Goal: Task Accomplishment & Management: Use online tool/utility

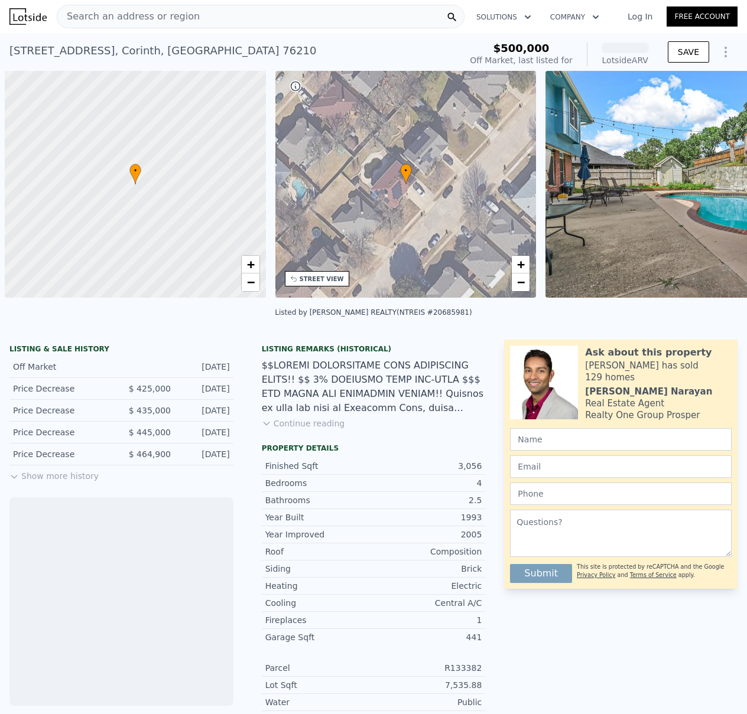
scroll to position [0, 5]
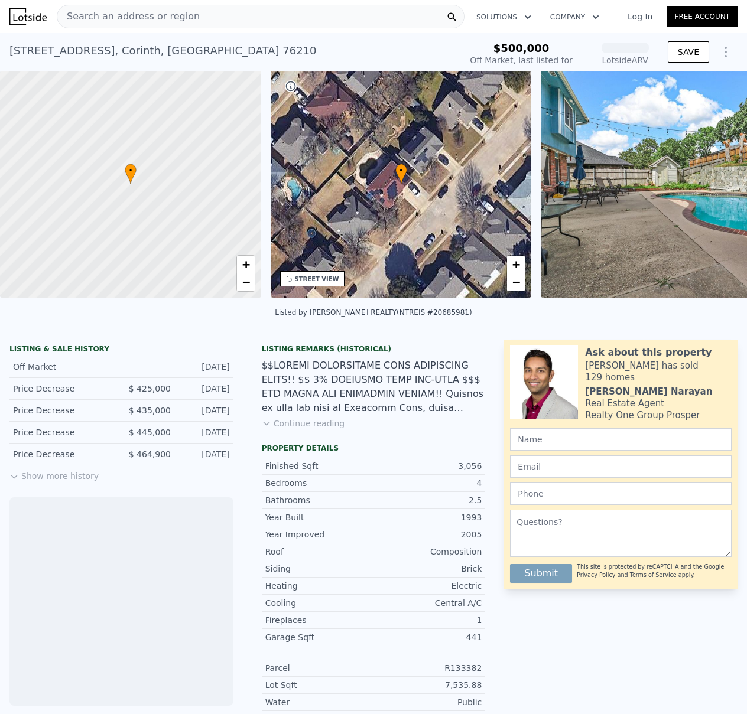
click at [105, 18] on span "Search an address or region" at bounding box center [128, 16] width 142 height 14
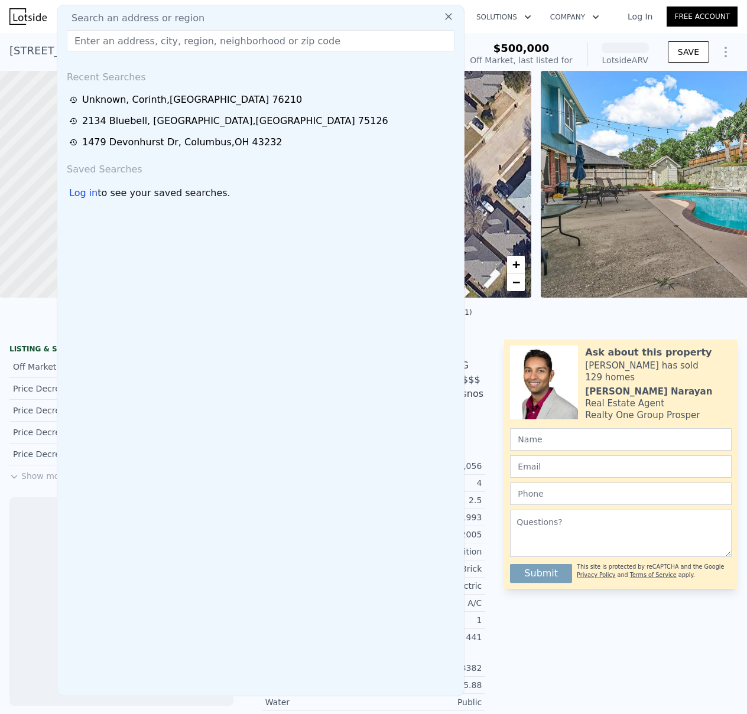
type input "[URL][DOMAIN_NAME]"
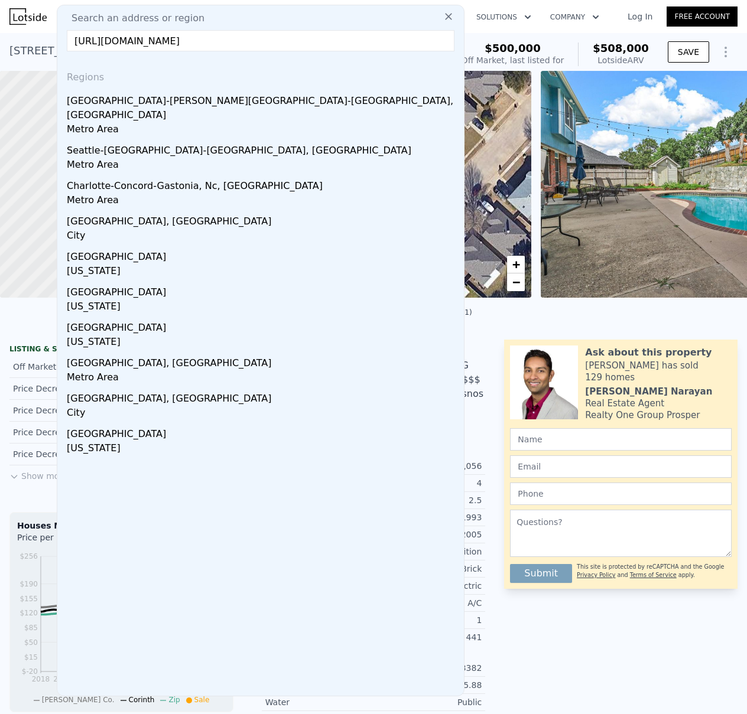
click at [132, 38] on input "[URL][DOMAIN_NAME]" at bounding box center [261, 40] width 388 height 21
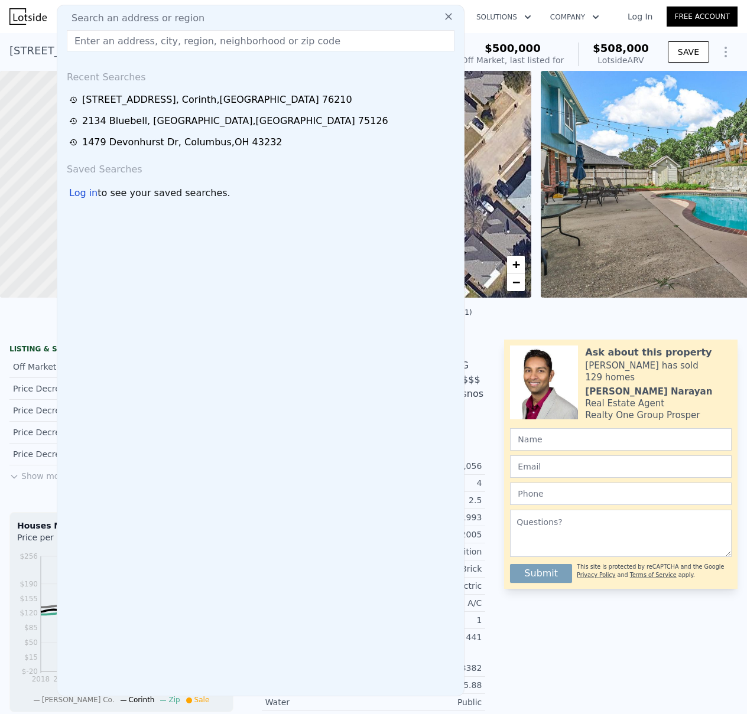
scroll to position [0, 0]
paste input "[STREET_ADDRESS]"
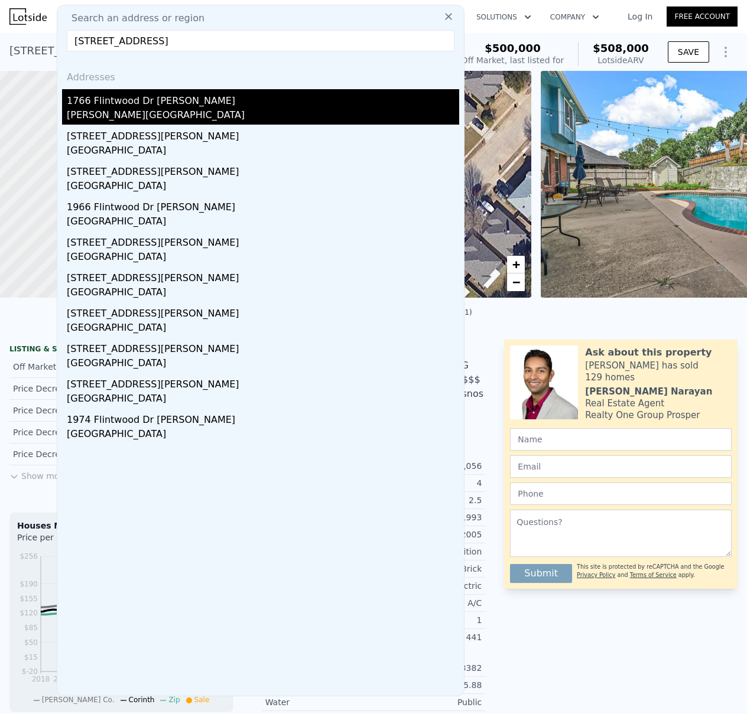
type input "[STREET_ADDRESS]"
click at [128, 100] on div "1766 Flintwood Dr [PERSON_NAME]" at bounding box center [263, 98] width 392 height 19
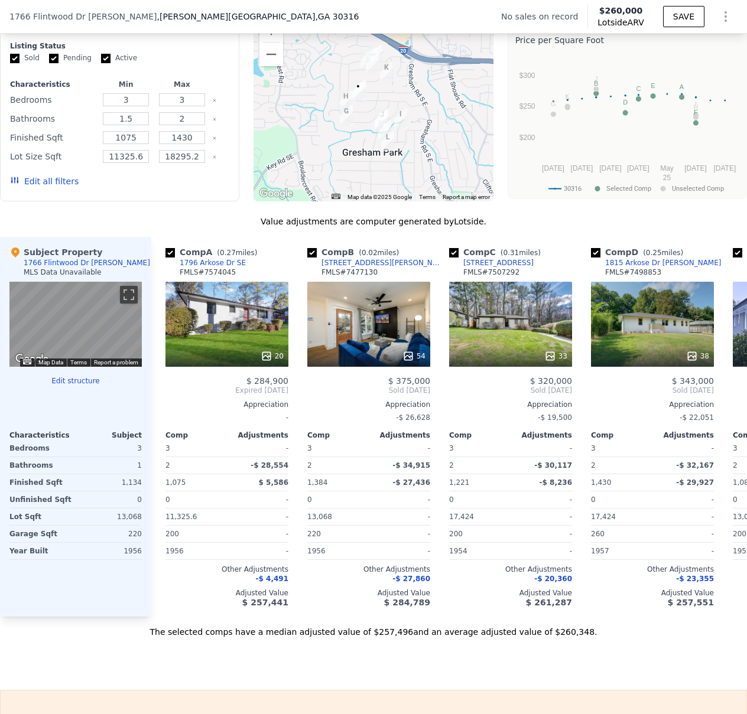
scroll to position [932, 0]
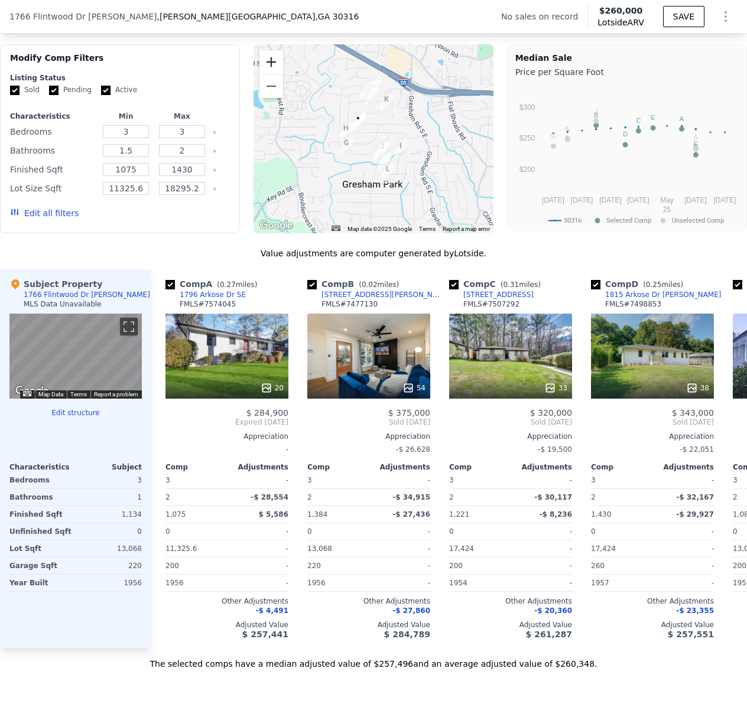
click at [266, 67] on button "Zoom in" at bounding box center [271, 62] width 24 height 24
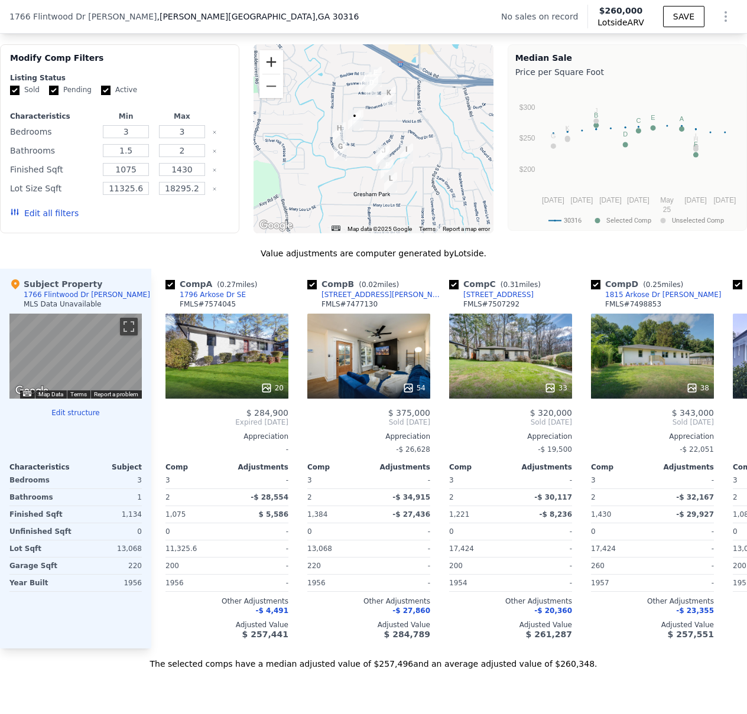
click at [266, 67] on button "Zoom in" at bounding box center [271, 62] width 24 height 24
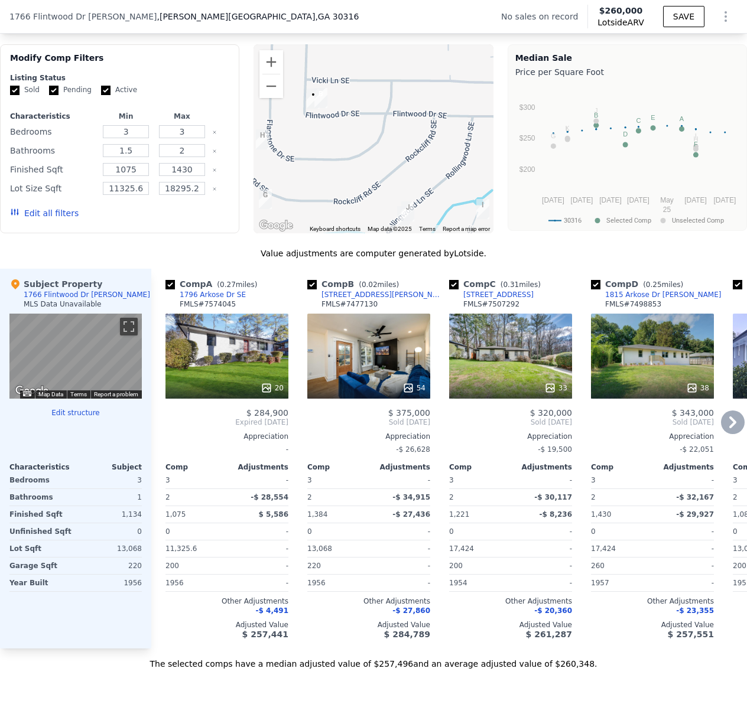
click at [389, 344] on div "54" at bounding box center [368, 356] width 123 height 85
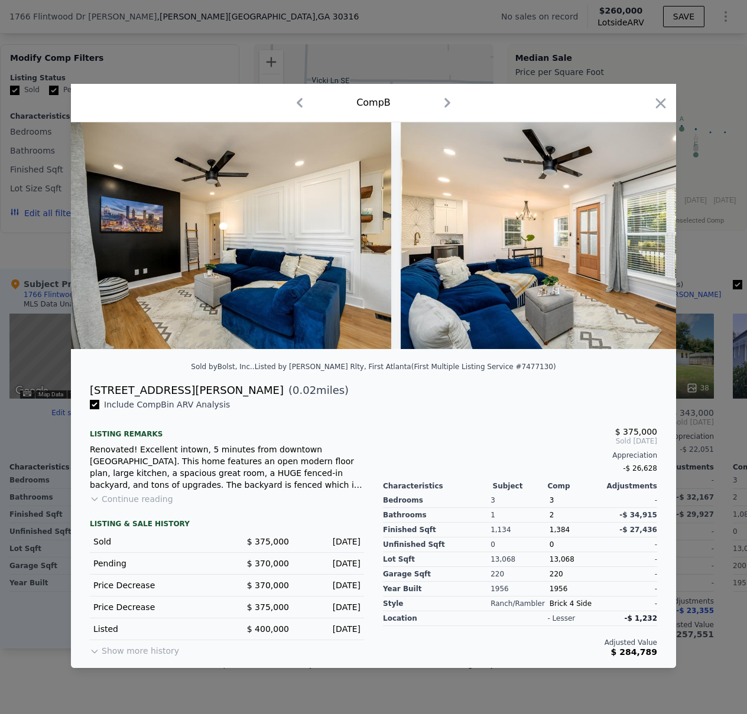
scroll to position [0, 7667]
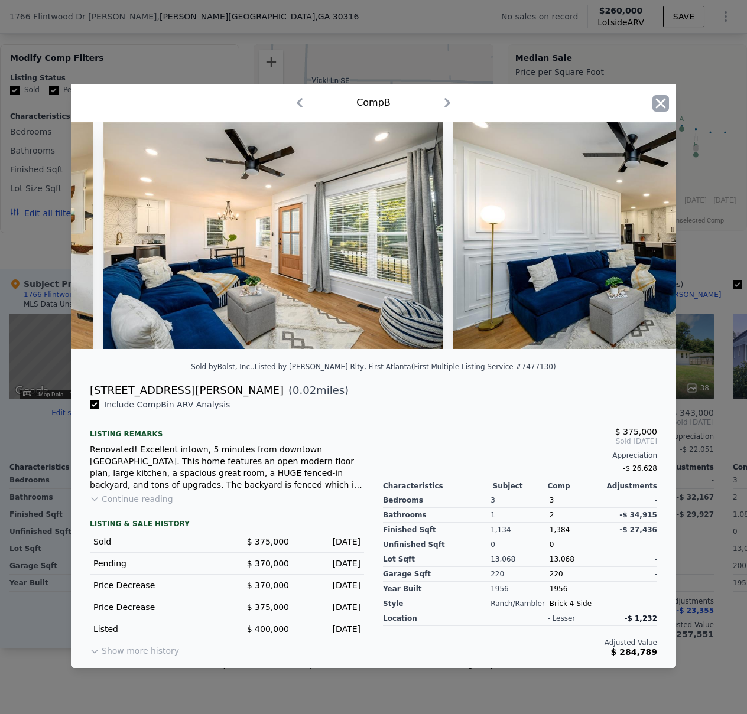
click at [663, 99] on icon "button" at bounding box center [660, 103] width 17 height 17
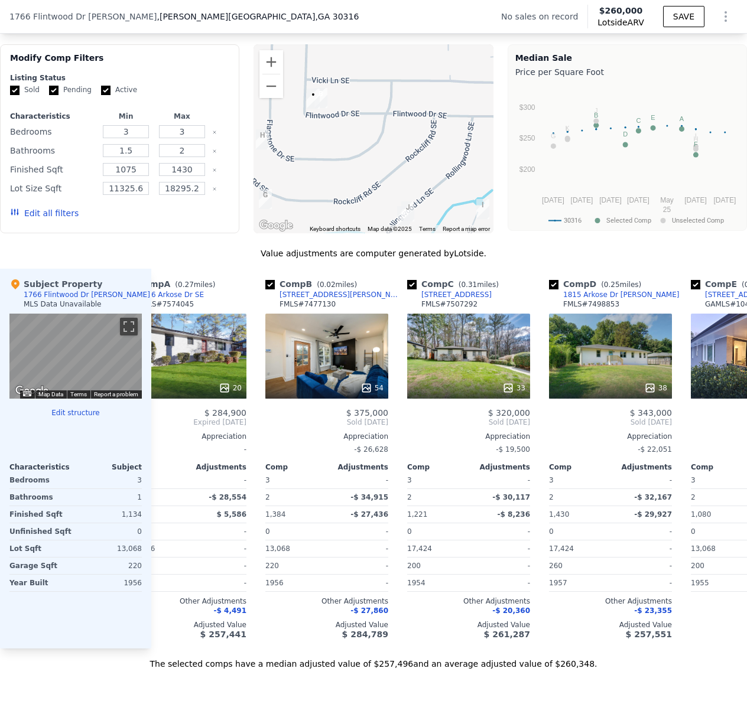
scroll to position [0, 15]
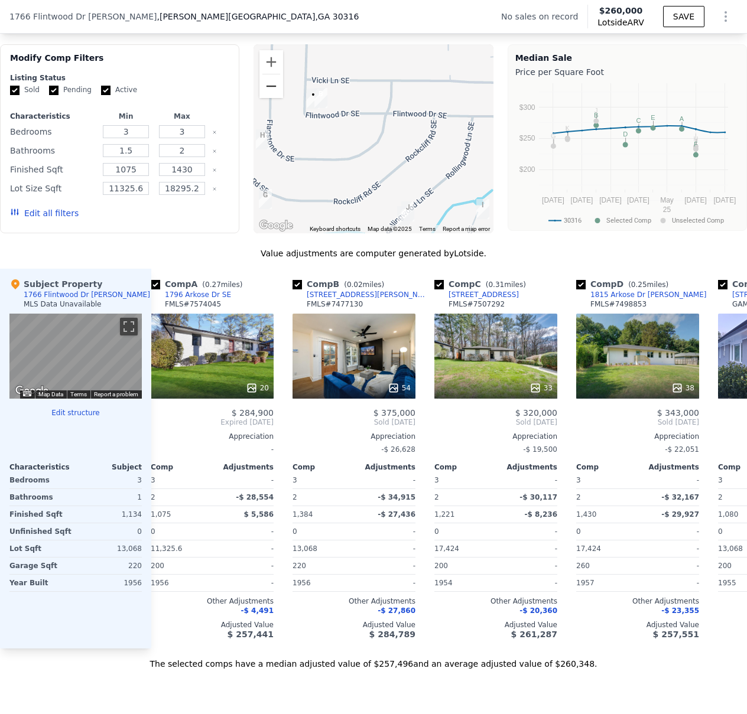
click at [271, 95] on button "Zoom out" at bounding box center [271, 86] width 24 height 24
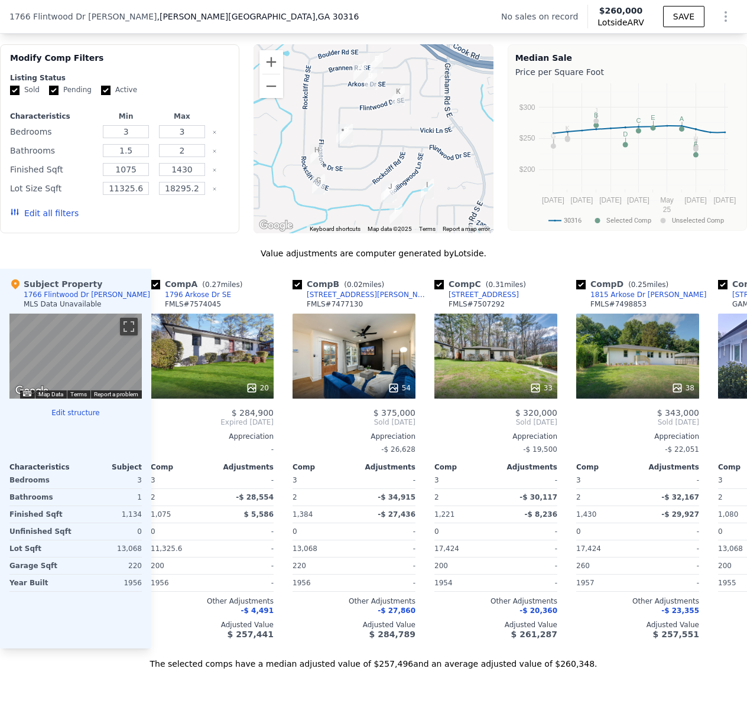
drag, startPoint x: 379, startPoint y: 119, endPoint x: 378, endPoint y: 139, distance: 19.5
click at [378, 139] on div at bounding box center [372, 138] width 239 height 189
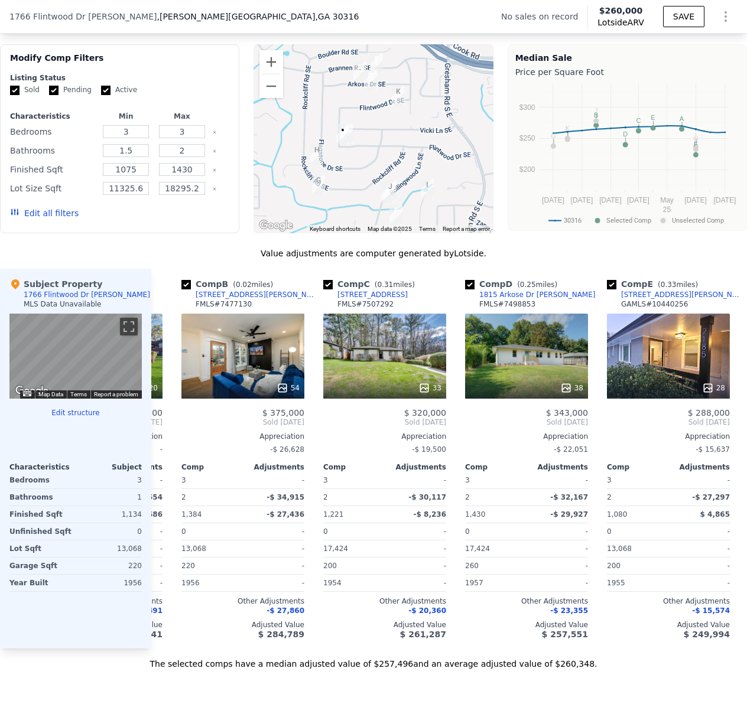
scroll to position [0, 149]
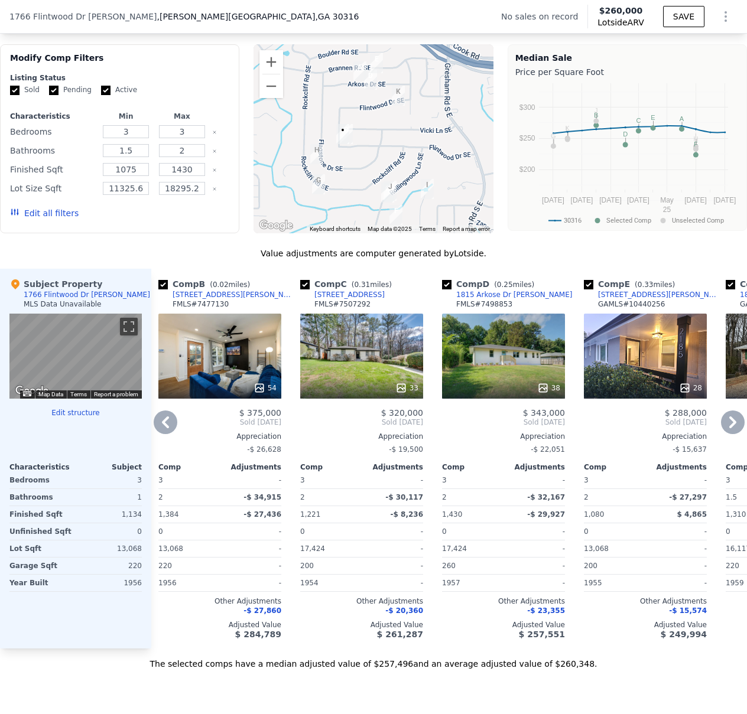
click at [641, 358] on div "28" at bounding box center [645, 356] width 123 height 85
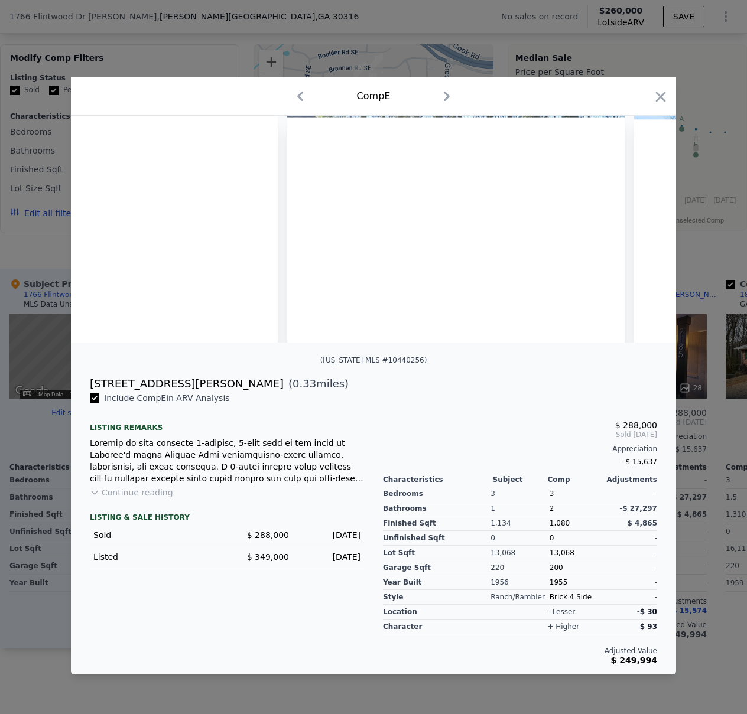
scroll to position [0, 5658]
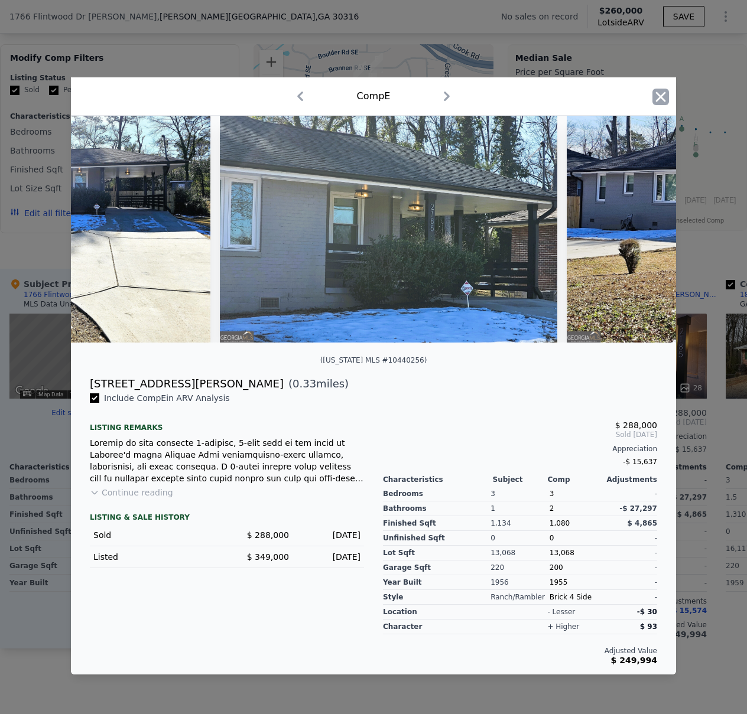
click at [660, 89] on icon "button" at bounding box center [660, 97] width 17 height 17
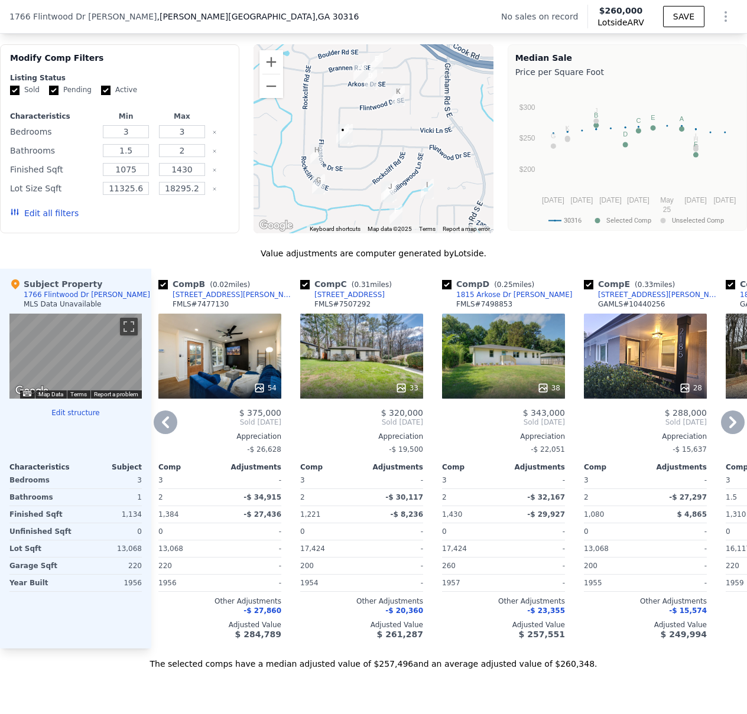
click at [515, 378] on div "38" at bounding box center [503, 356] width 123 height 85
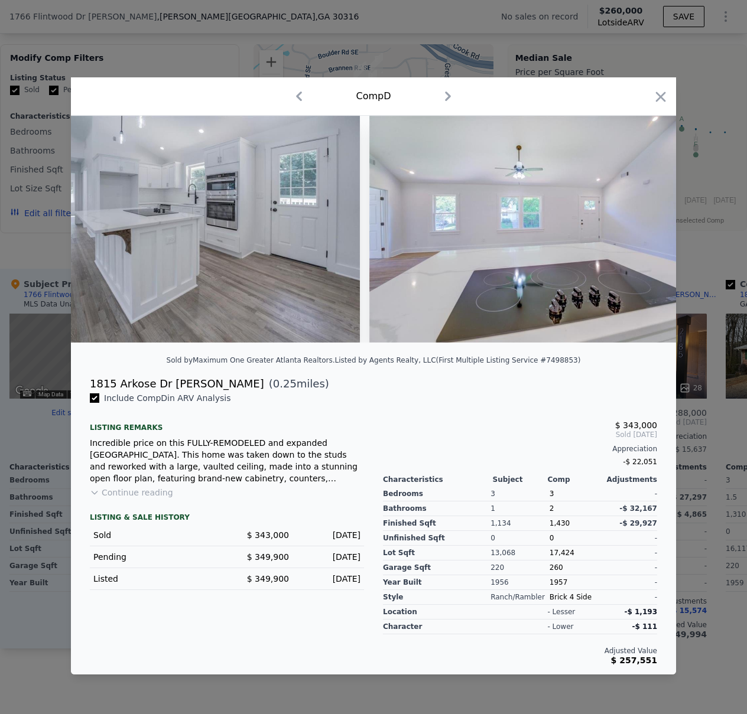
scroll to position [0, 6566]
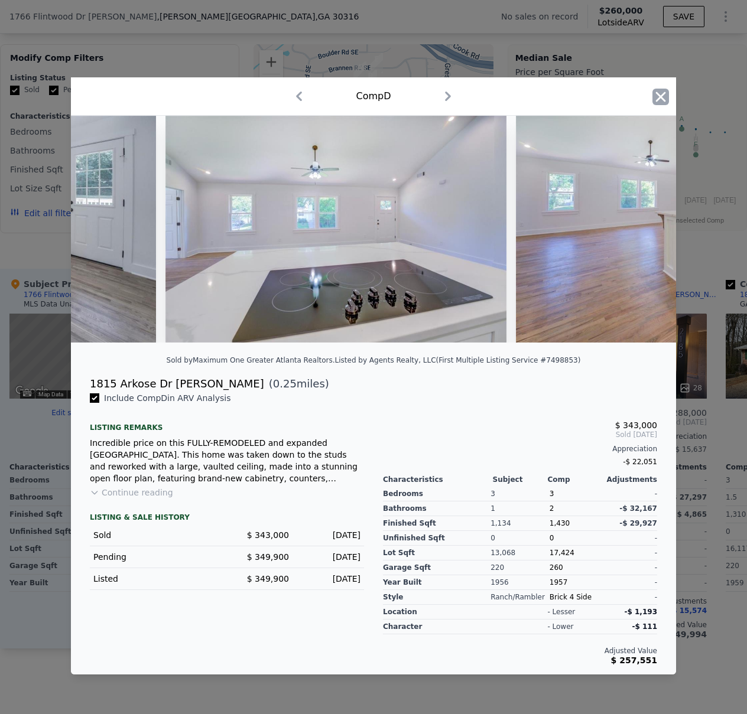
click at [663, 91] on icon "button" at bounding box center [660, 97] width 17 height 17
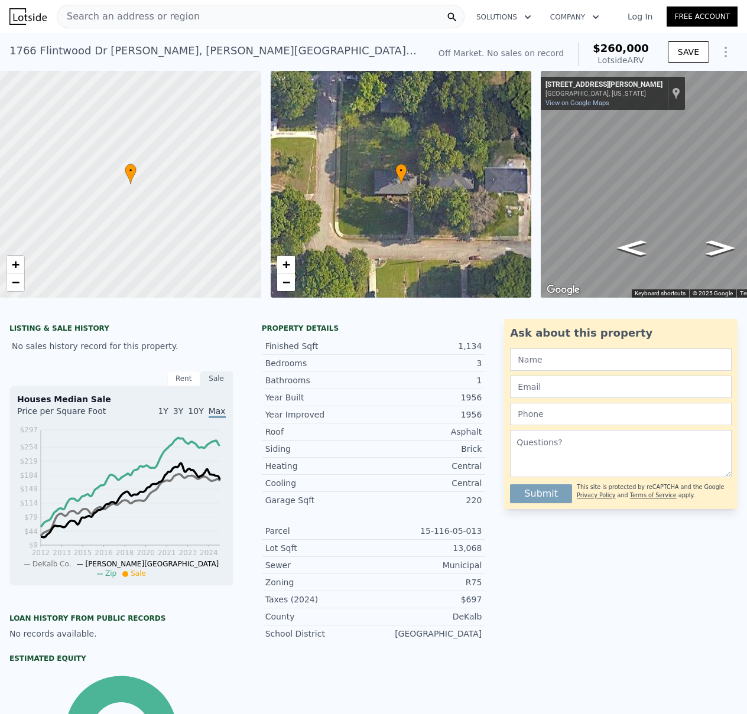
click at [719, 48] on icon "Show Options" at bounding box center [725, 52] width 14 height 14
click at [673, 80] on div "Edit Structure" at bounding box center [671, 83] width 132 height 24
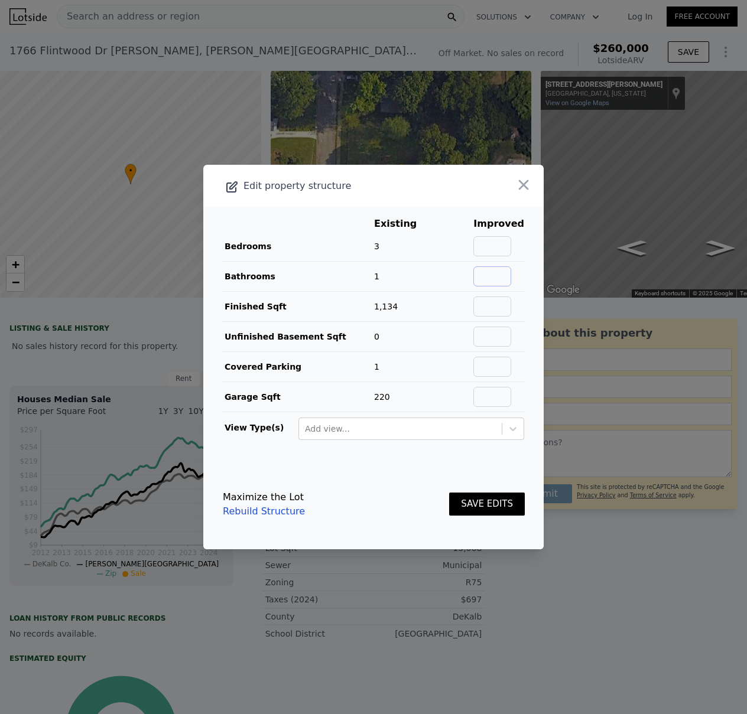
click at [493, 279] on input "text" at bounding box center [492, 276] width 38 height 20
type input "2"
click at [501, 507] on button "SAVE EDITS" at bounding box center [487, 504] width 76 height 23
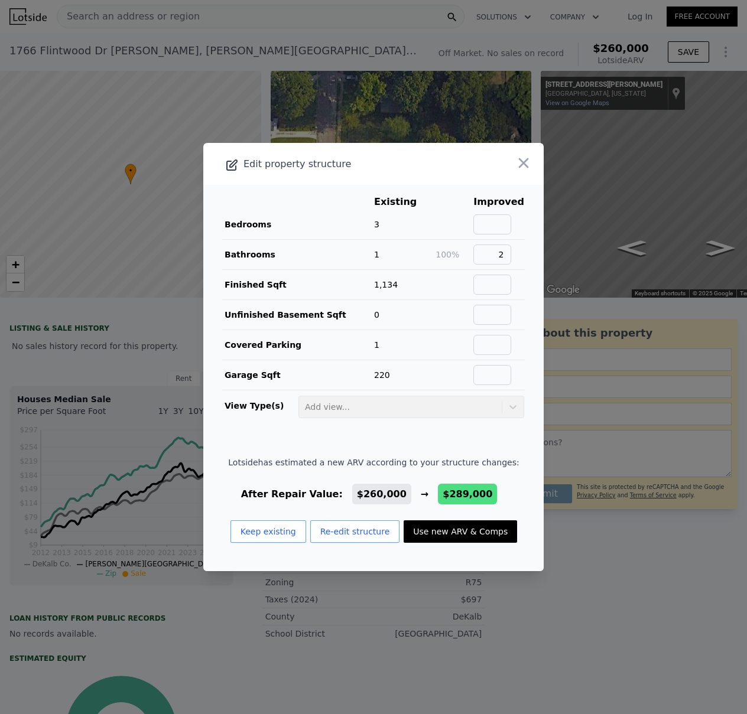
click at [480, 532] on button "Use new ARV & Comps" at bounding box center [459, 531] width 113 height 22
checkbox input "false"
checkbox input "true"
type input "$ 289,000"
type input "$ 57,389"
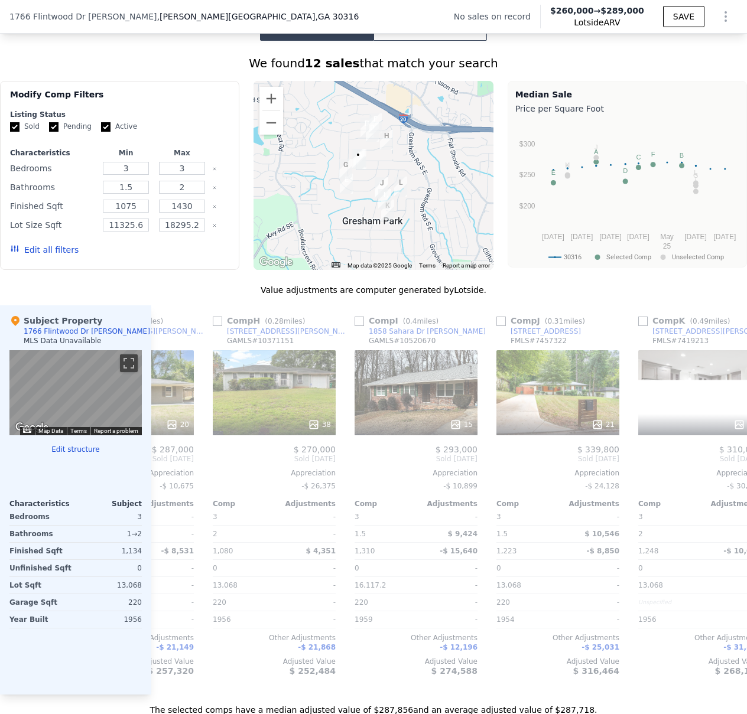
scroll to position [0, 1008]
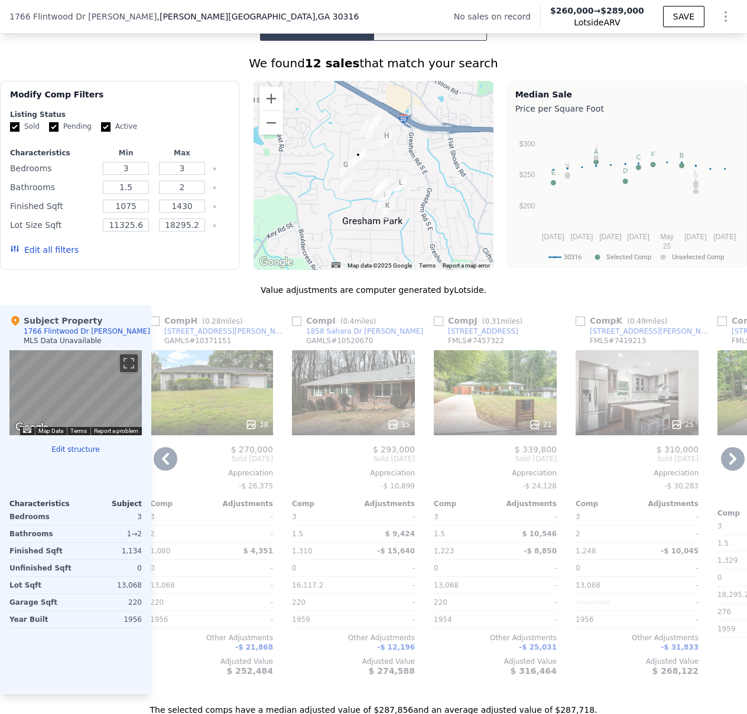
click at [491, 418] on div "21" at bounding box center [495, 392] width 123 height 85
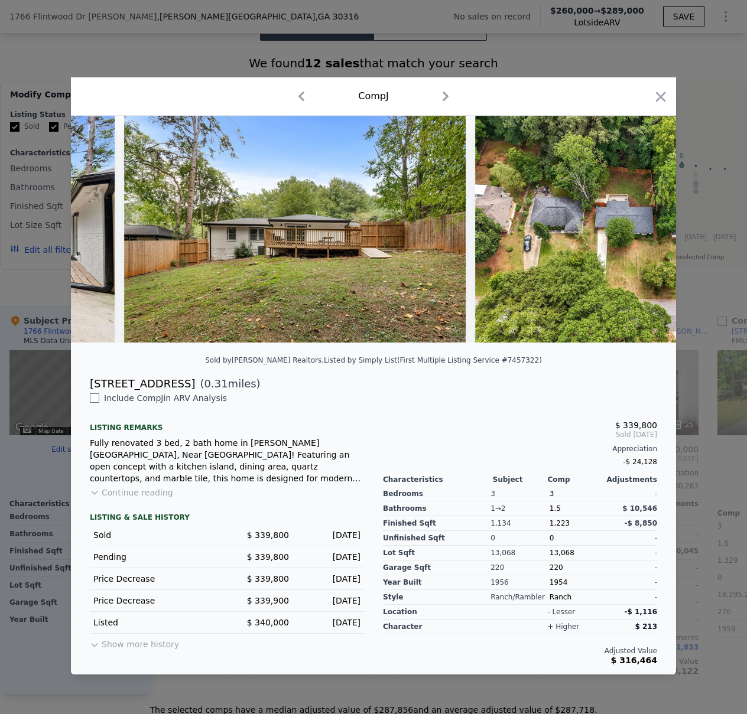
scroll to position [0, 6518]
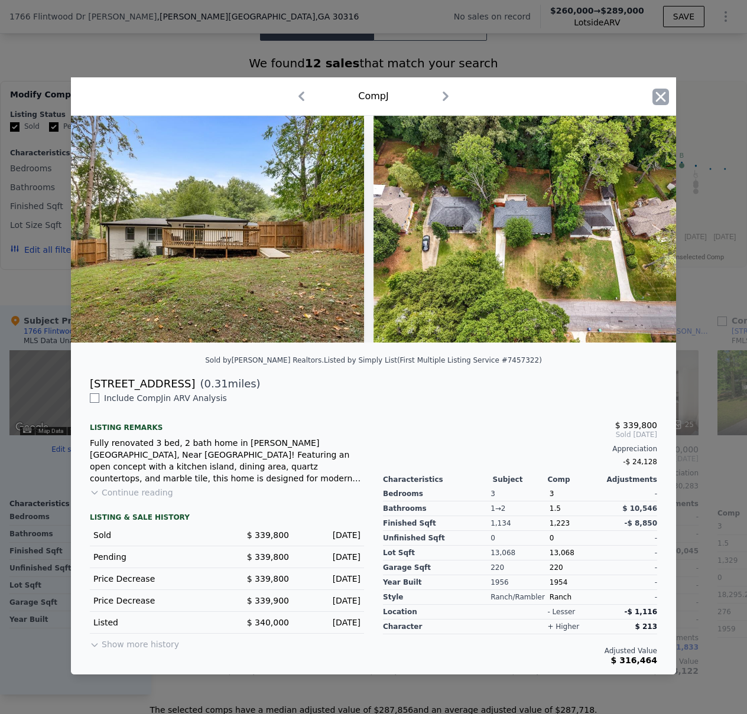
click at [657, 95] on icon "button" at bounding box center [661, 97] width 10 height 10
